Goal: Task Accomplishment & Management: Complete application form

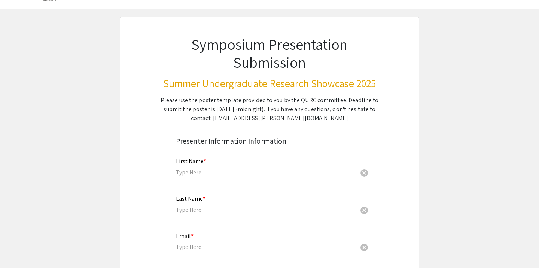
scroll to position [30, 0]
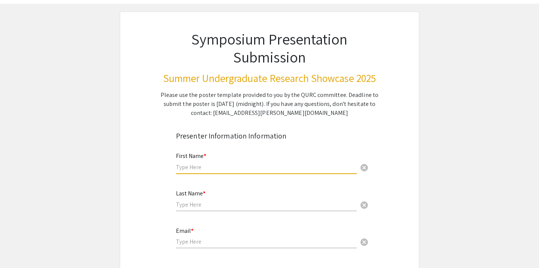
click at [212, 168] on input "text" at bounding box center [266, 167] width 181 height 8
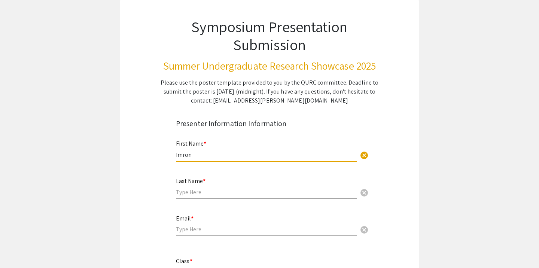
scroll to position [43, 0]
type input "Imron"
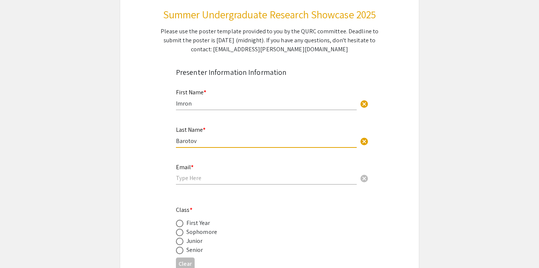
type input "Barotov"
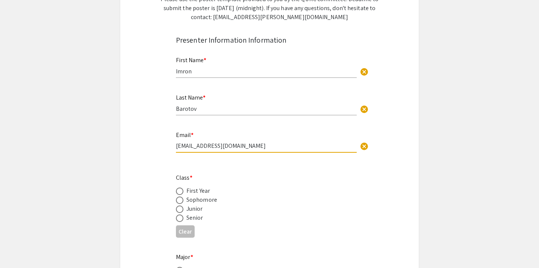
scroll to position [134, 0]
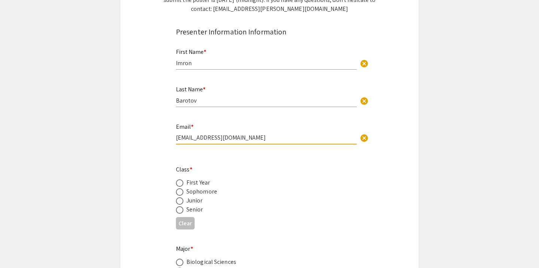
type input "[EMAIL_ADDRESS][DOMAIN_NAME]"
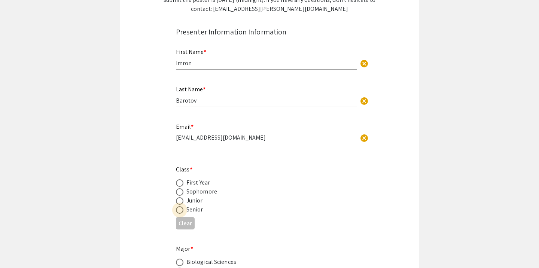
click at [183, 209] on span at bounding box center [179, 209] width 7 height 7
click at [183, 209] on input "radio" at bounding box center [179, 209] width 7 height 7
radio input "true"
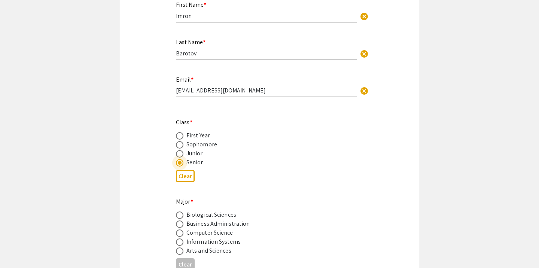
scroll to position [185, 0]
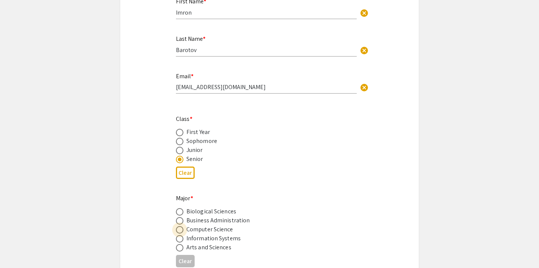
click at [183, 230] on span at bounding box center [179, 229] width 7 height 7
click at [183, 230] on input "radio" at bounding box center [179, 229] width 7 height 7
radio input "true"
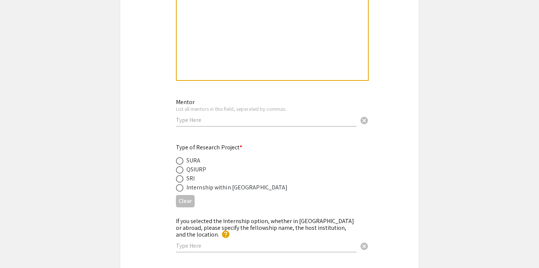
scroll to position [808, 0]
click at [187, 159] on div "SURA" at bounding box center [194, 159] width 14 height 9
click at [179, 159] on span at bounding box center [179, 160] width 7 height 7
click at [179, 159] on input "radio" at bounding box center [179, 160] width 7 height 7
radio input "true"
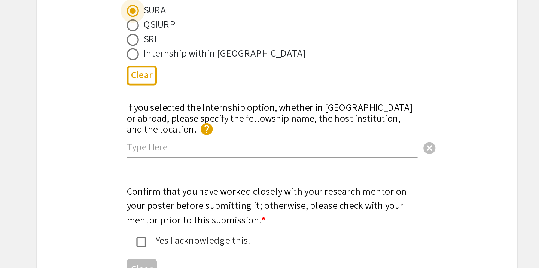
scroll to position [865, 0]
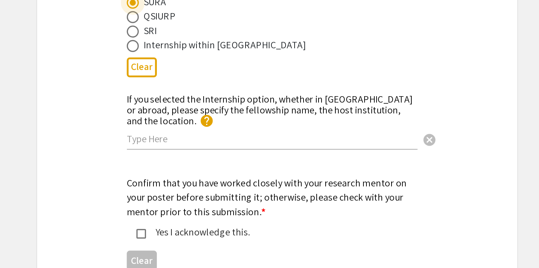
click at [188, 242] on div "Yes I acknowledge this." at bounding box center [266, 246] width 157 height 9
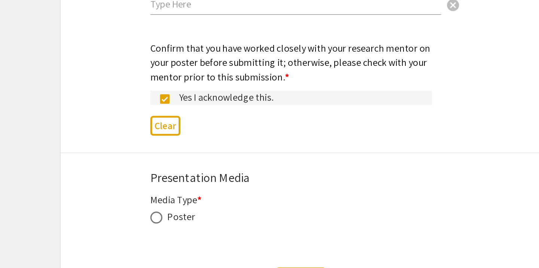
scroll to position [954, 0]
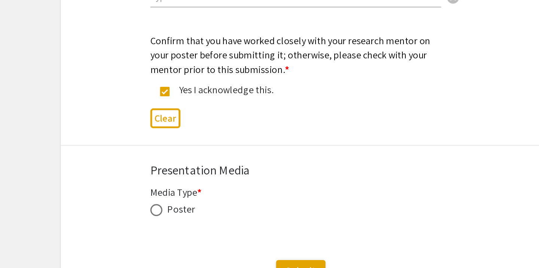
click at [176, 228] on span at bounding box center [179, 231] width 7 height 7
click at [176, 228] on input "radio" at bounding box center [179, 231] width 7 height 7
radio input "true"
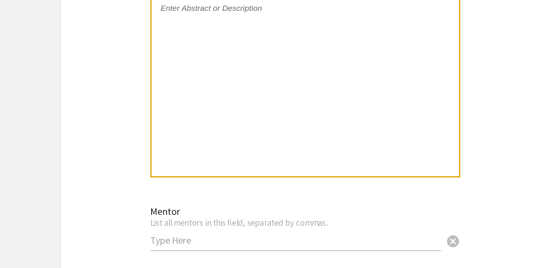
scroll to position [777, 0]
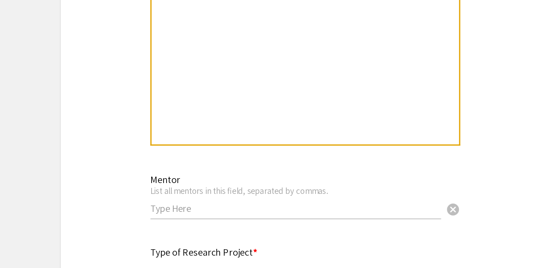
click at [176, 146] on input "text" at bounding box center [266, 150] width 181 height 8
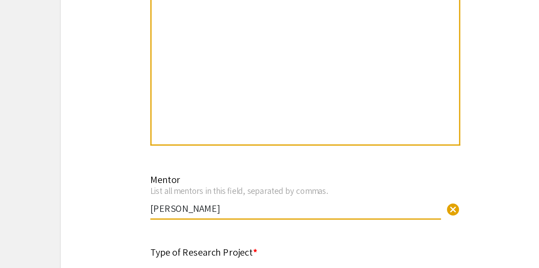
type input "[PERSON_NAME]"
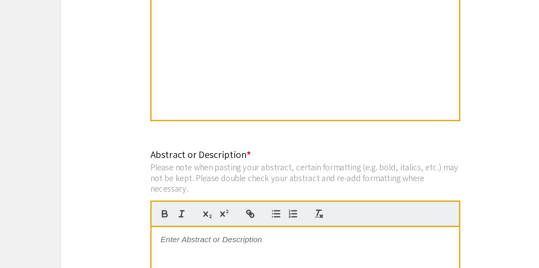
scroll to position [645, 0]
